Goal: Check status: Check status

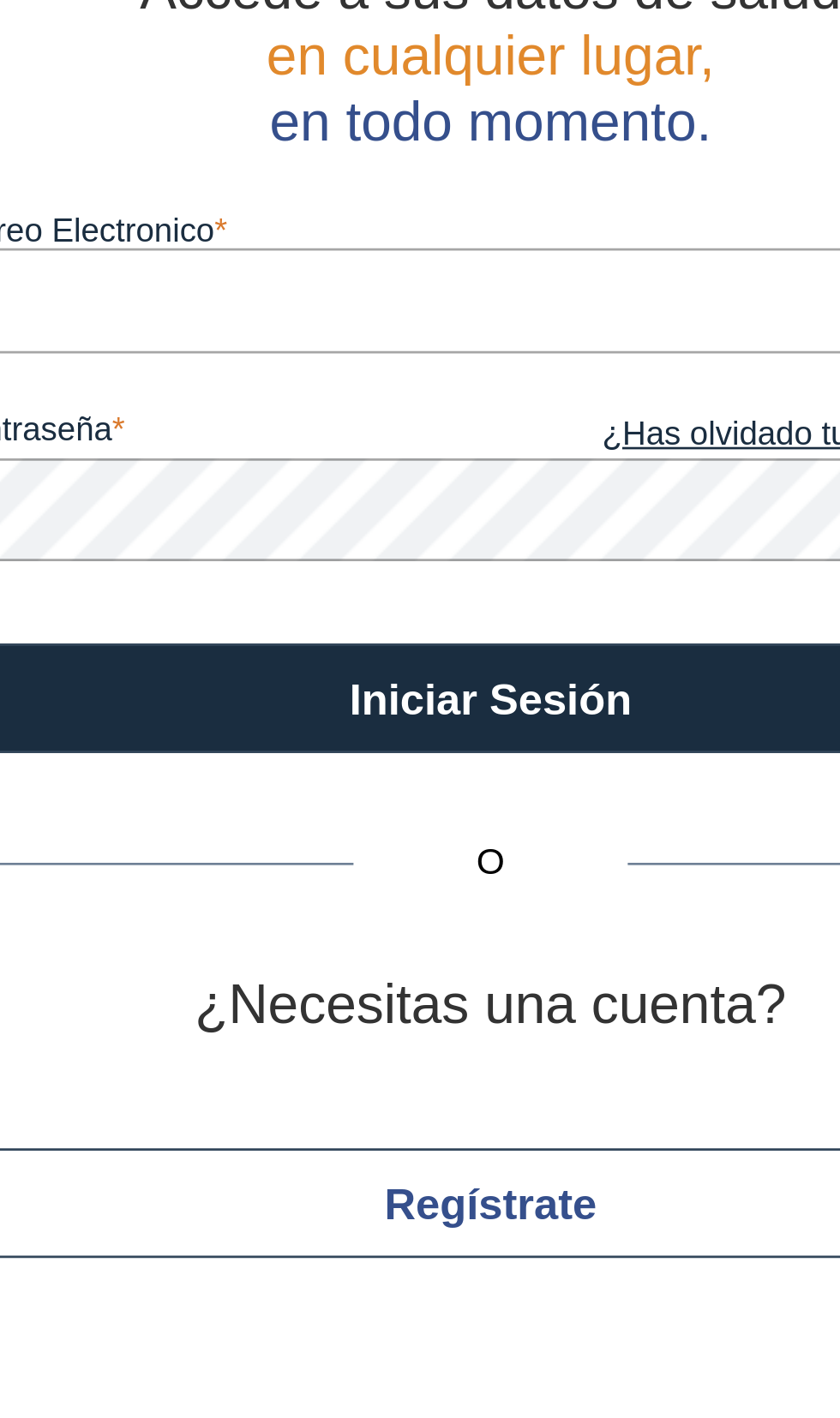
click at [566, 219] on input "Correo Electronico" at bounding box center [573, 222] width 411 height 39
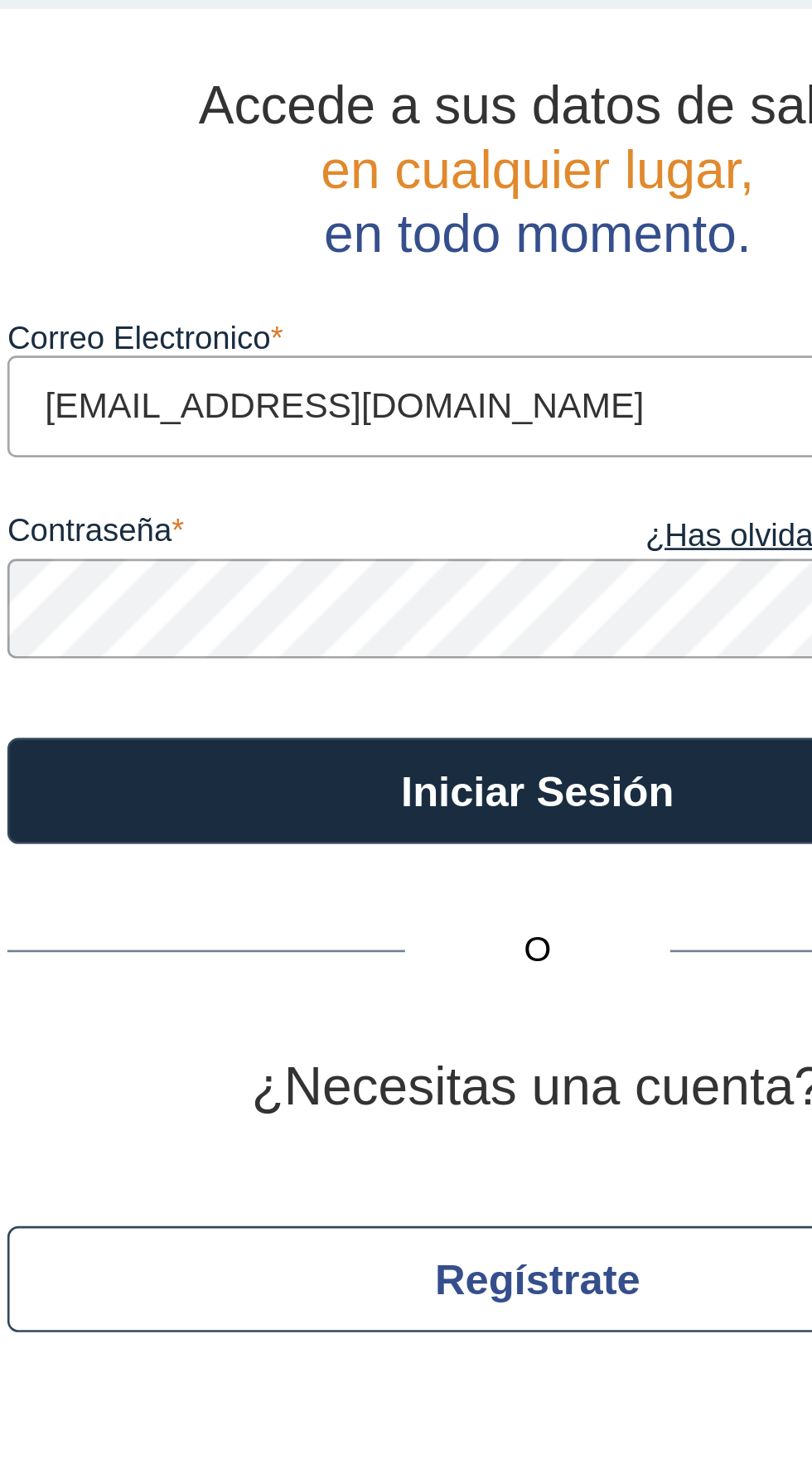
type input "[EMAIL_ADDRESS][DOMAIN_NAME]"
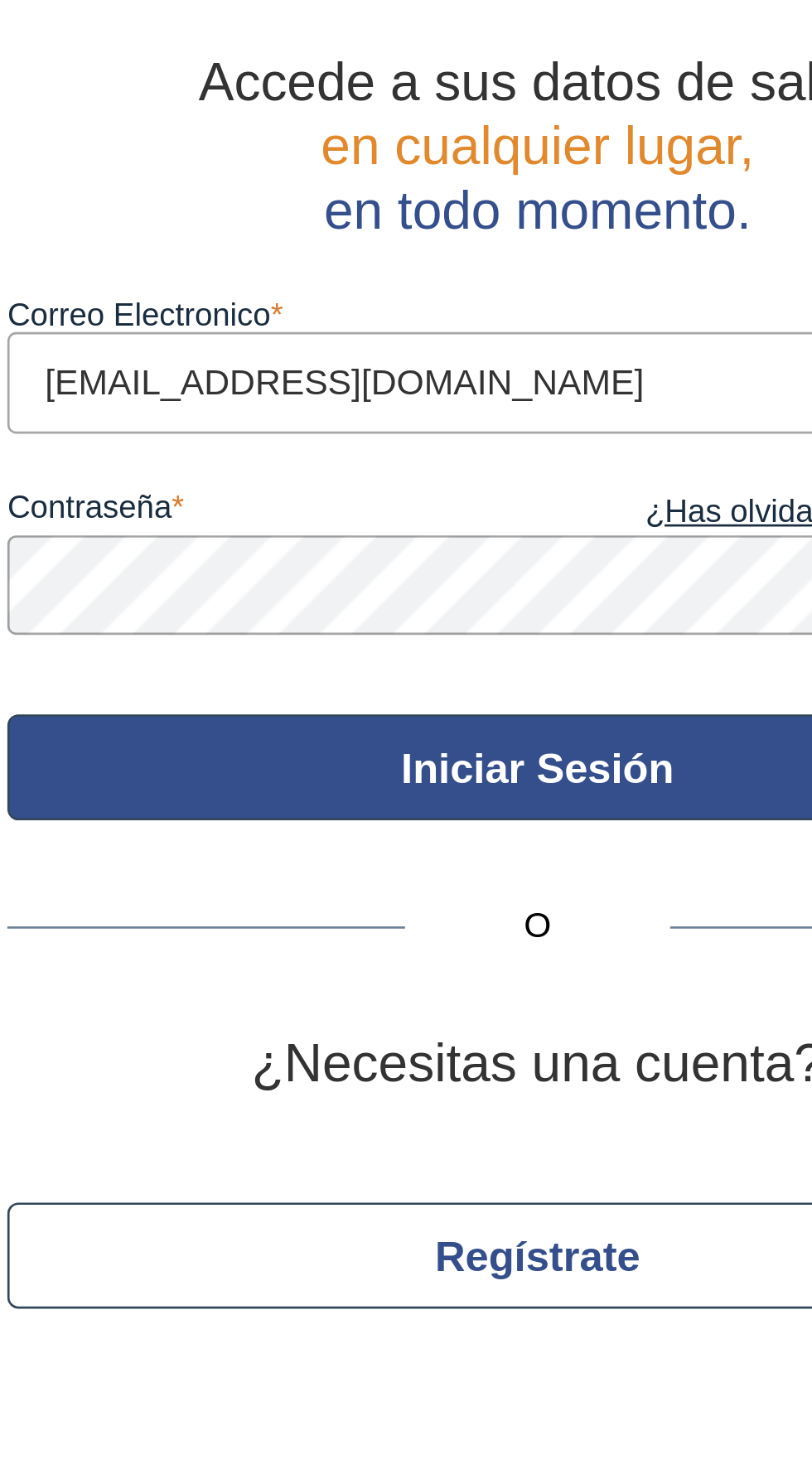
click at [577, 363] on button "Iniciar Sesión" at bounding box center [554, 359] width 397 height 40
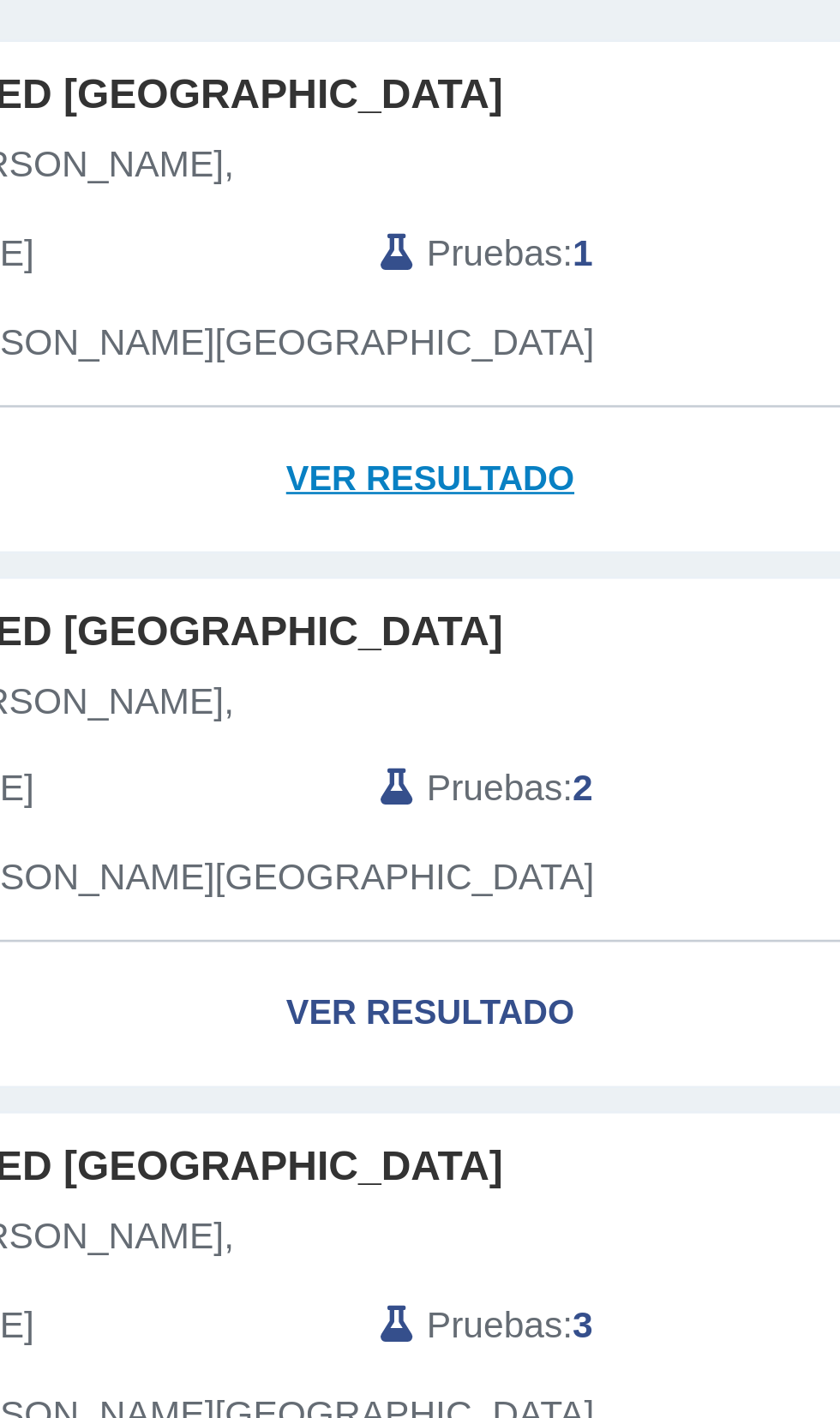
click at [280, 511] on link "Ver Resultado" at bounding box center [248, 516] width 443 height 54
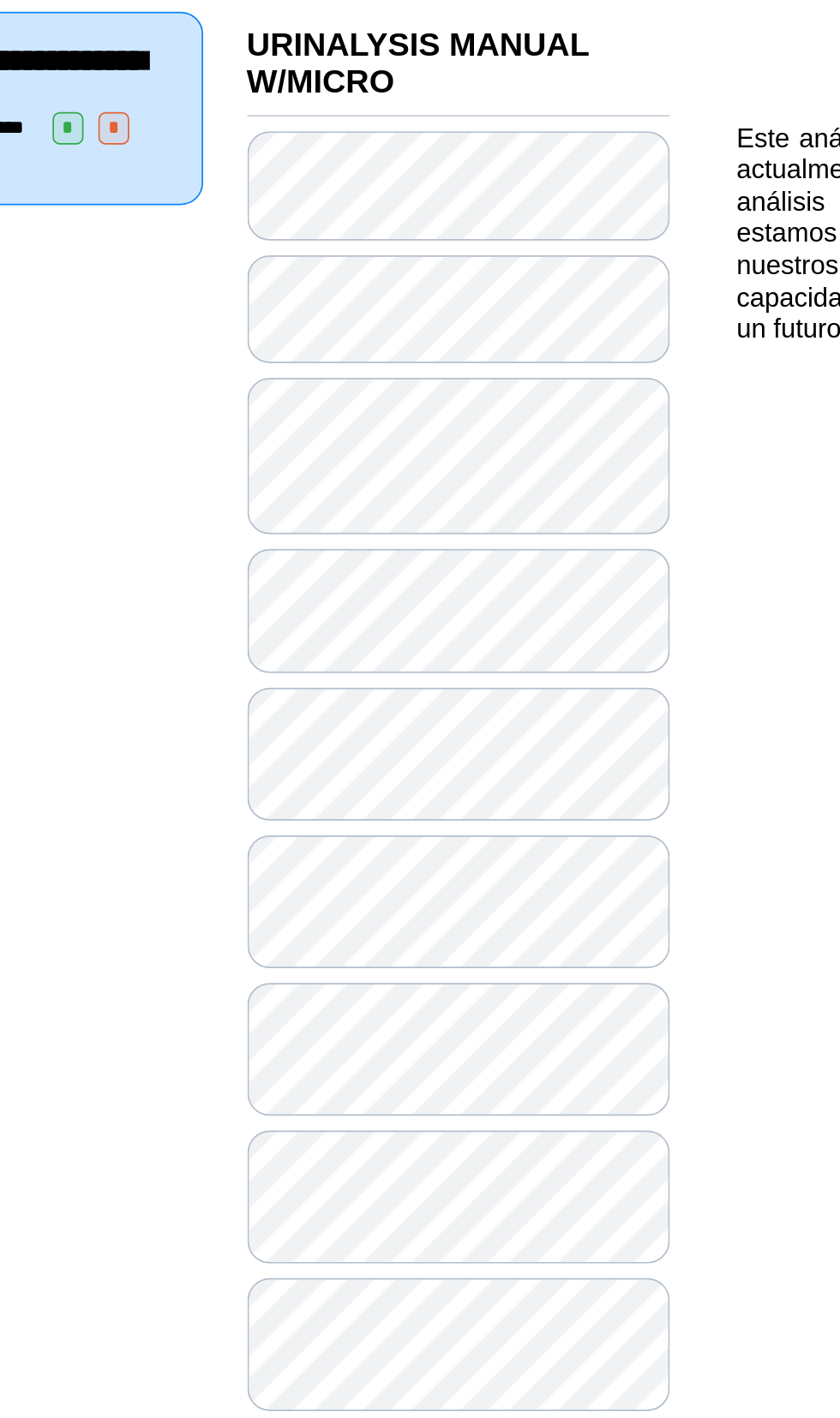
scroll to position [126, 0]
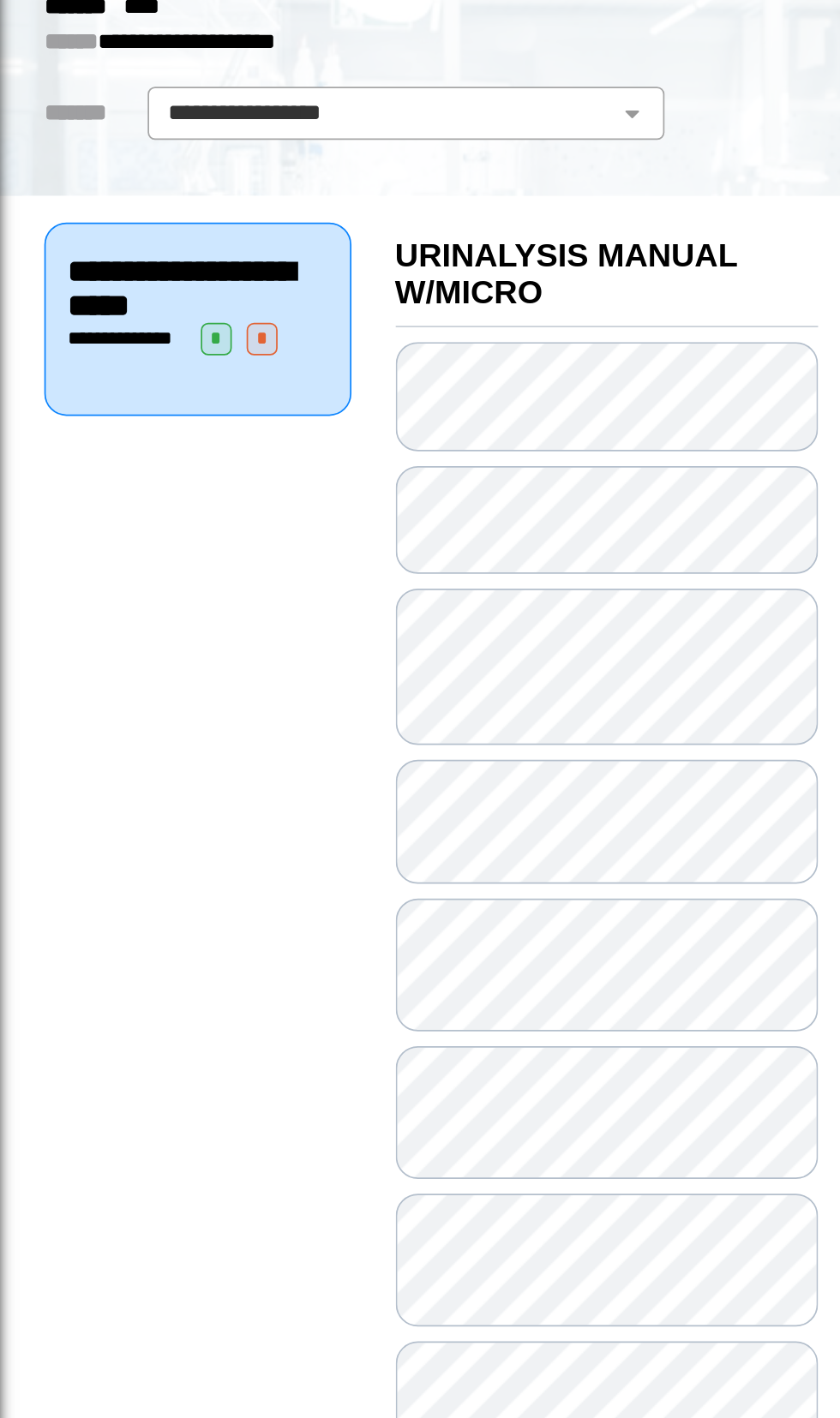
scroll to position [126, 0]
